Goal: Find specific page/section: Find specific page/section

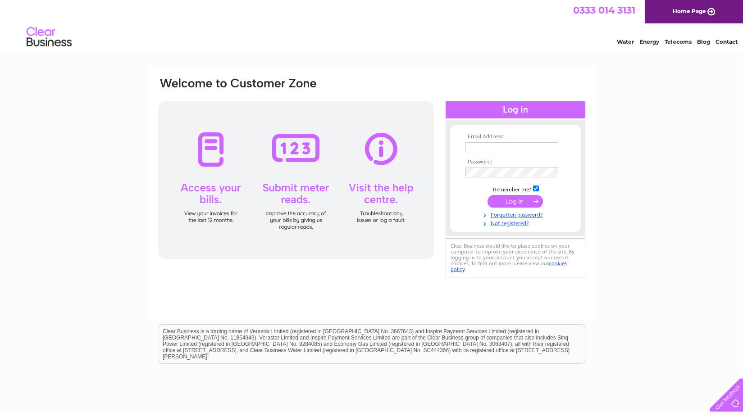
type input "[EMAIL_ADDRESS][DOMAIN_NAME]"
click at [520, 198] on input "submit" at bounding box center [514, 201] width 55 height 13
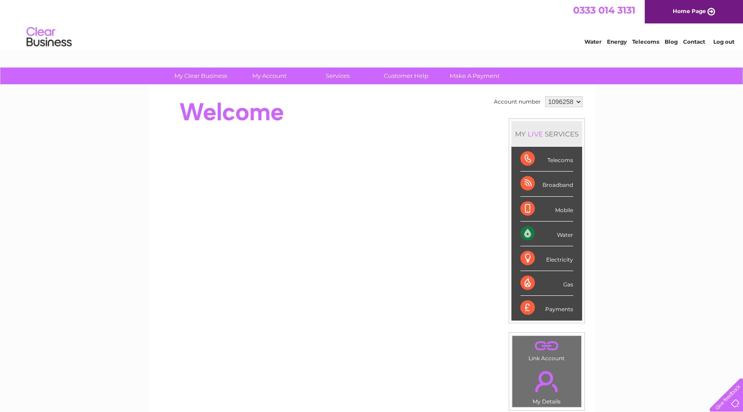
click at [555, 232] on div "Water" at bounding box center [546, 234] width 53 height 25
click at [556, 235] on div "Water" at bounding box center [546, 234] width 53 height 25
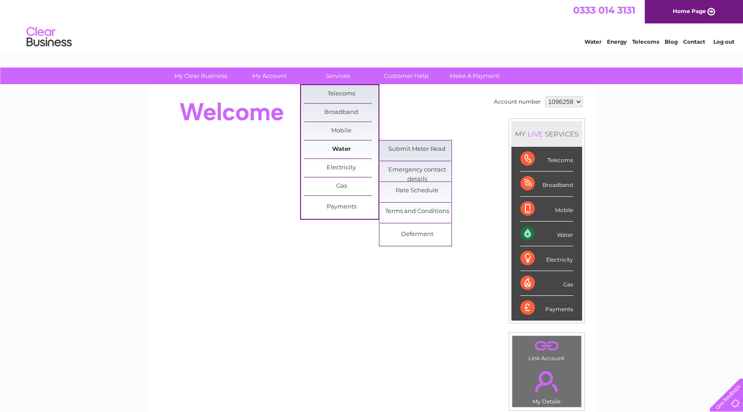
click at [342, 146] on link "Water" at bounding box center [341, 150] width 74 height 18
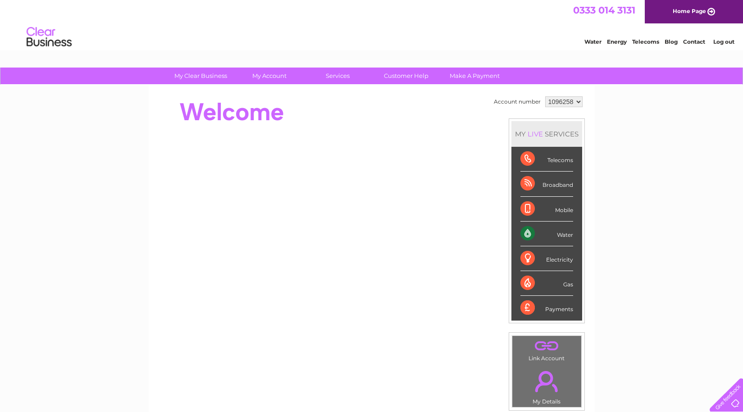
click at [541, 228] on div "Water" at bounding box center [546, 234] width 53 height 25
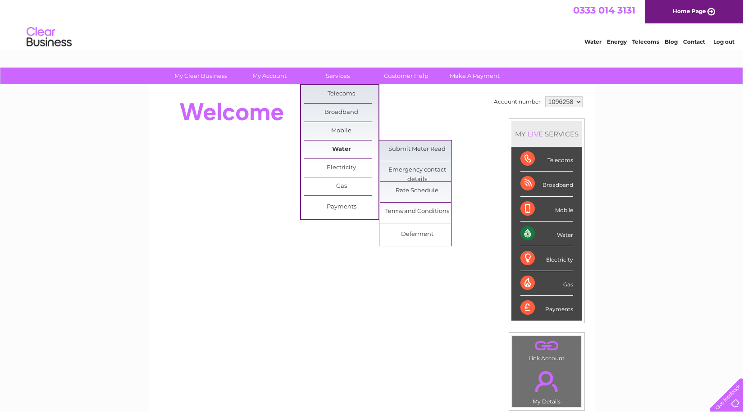
click at [346, 147] on link "Water" at bounding box center [341, 150] width 74 height 18
